Goal: Find specific page/section: Find specific page/section

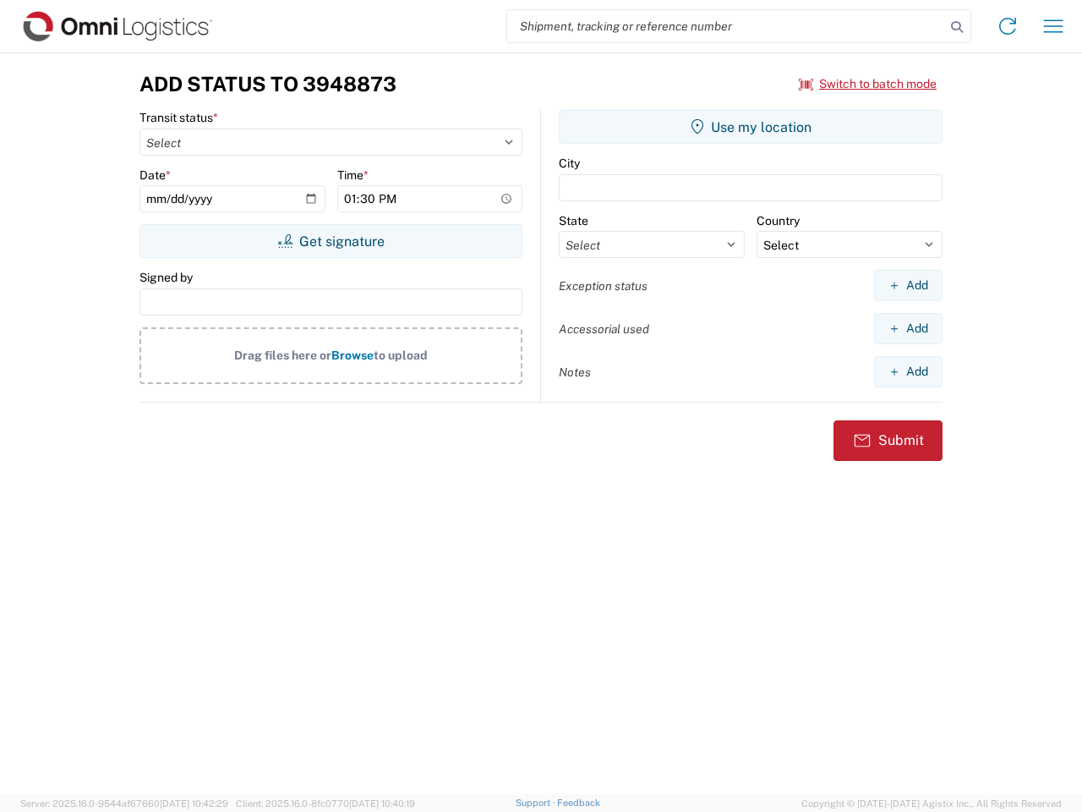
click at [726, 26] on input "search" at bounding box center [726, 26] width 438 height 32
click at [957, 27] on icon at bounding box center [957, 27] width 24 height 24
click at [1008, 26] on icon at bounding box center [1008, 26] width 27 height 27
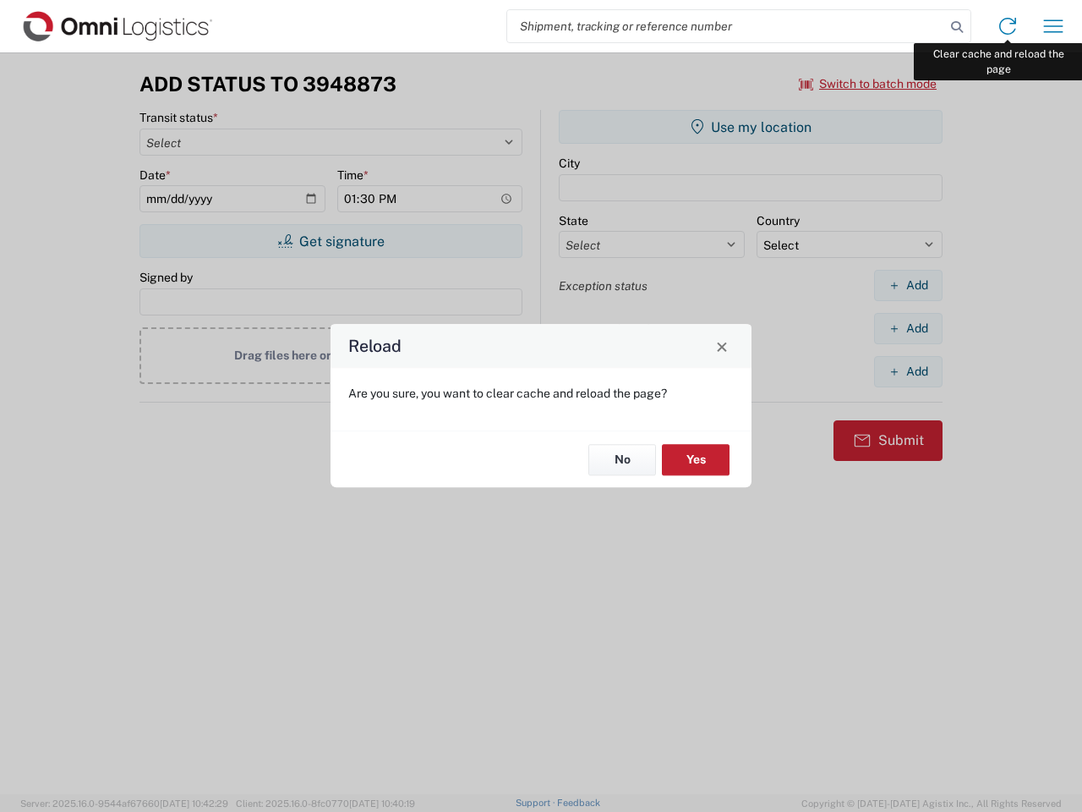
click at [1054, 26] on div "Reload Are you sure, you want to clear cache and reload the page? No Yes" at bounding box center [541, 406] width 1082 height 812
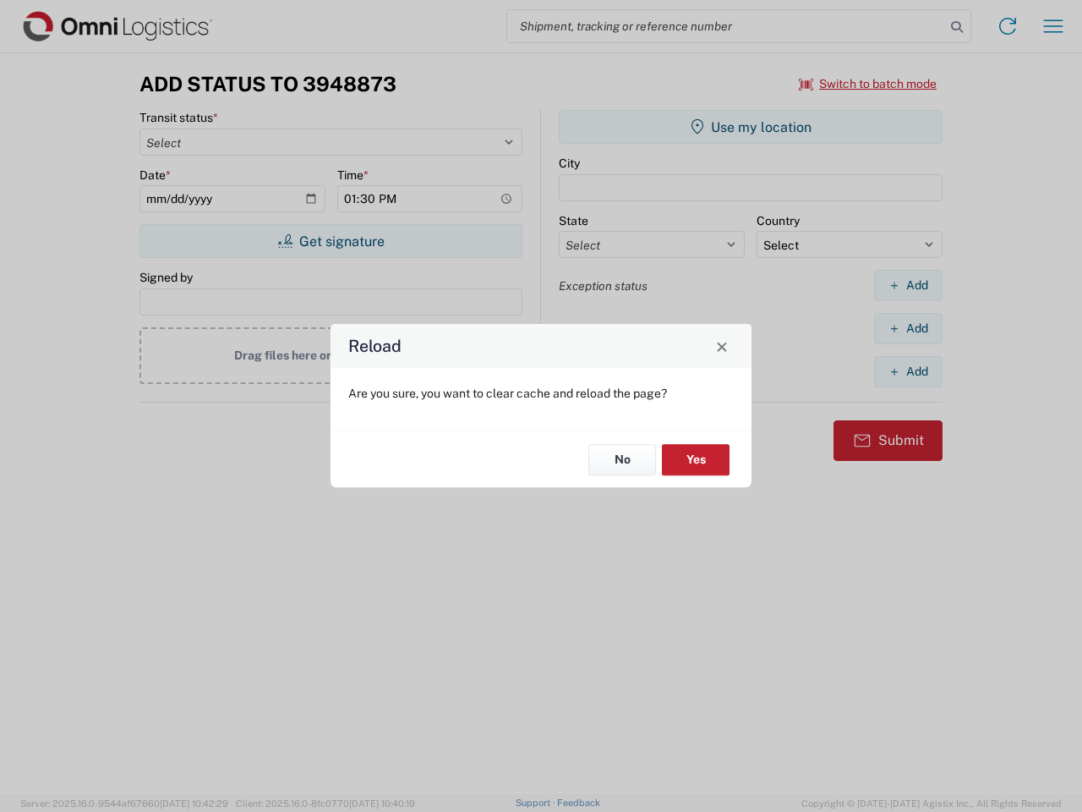
click at [869, 84] on div "Reload Are you sure, you want to clear cache and reload the page? No Yes" at bounding box center [541, 406] width 1082 height 812
click at [331, 241] on div "Reload Are you sure, you want to clear cache and reload the page? No Yes" at bounding box center [541, 406] width 1082 height 812
click at [751, 127] on div "Reload Are you sure, you want to clear cache and reload the page? No Yes" at bounding box center [541, 406] width 1082 height 812
click at [908, 285] on div "Reload Are you sure, you want to clear cache and reload the page? No Yes" at bounding box center [541, 406] width 1082 height 812
click at [908, 328] on div "Reload Are you sure, you want to clear cache and reload the page? No Yes" at bounding box center [541, 406] width 1082 height 812
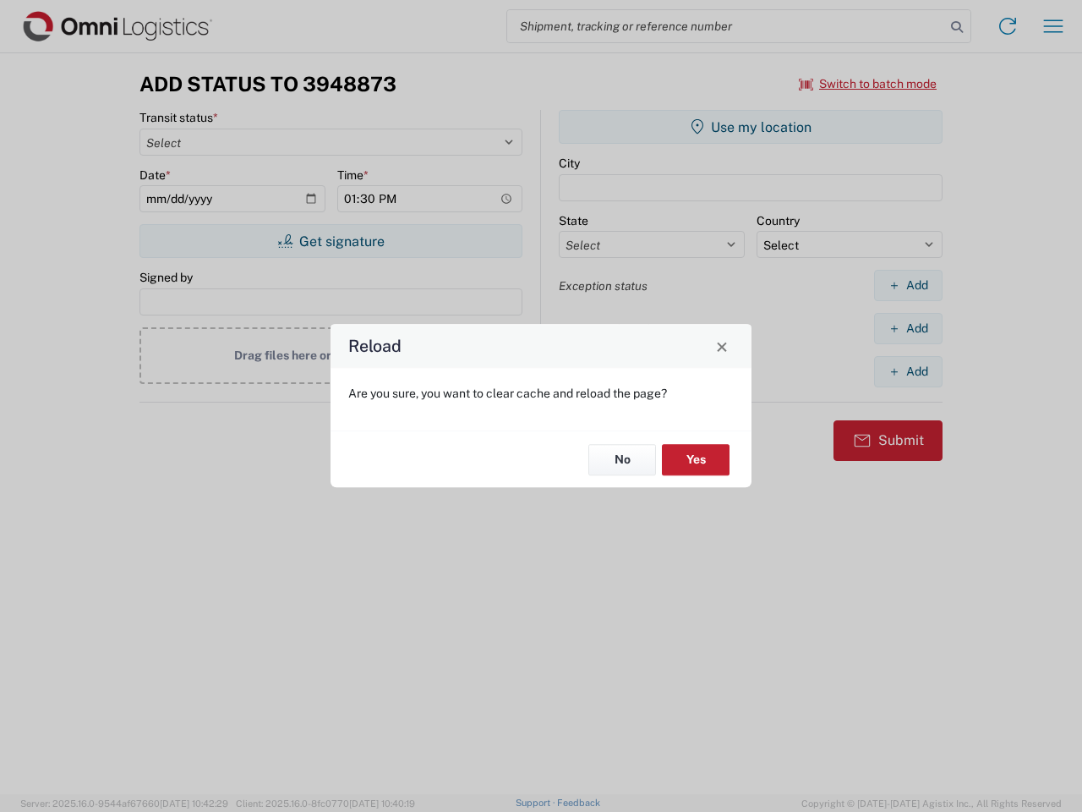
click at [908, 371] on div "Reload Are you sure, you want to clear cache and reload the page? No Yes" at bounding box center [541, 406] width 1082 height 812
